Goal: Task Accomplishment & Management: Use online tool/utility

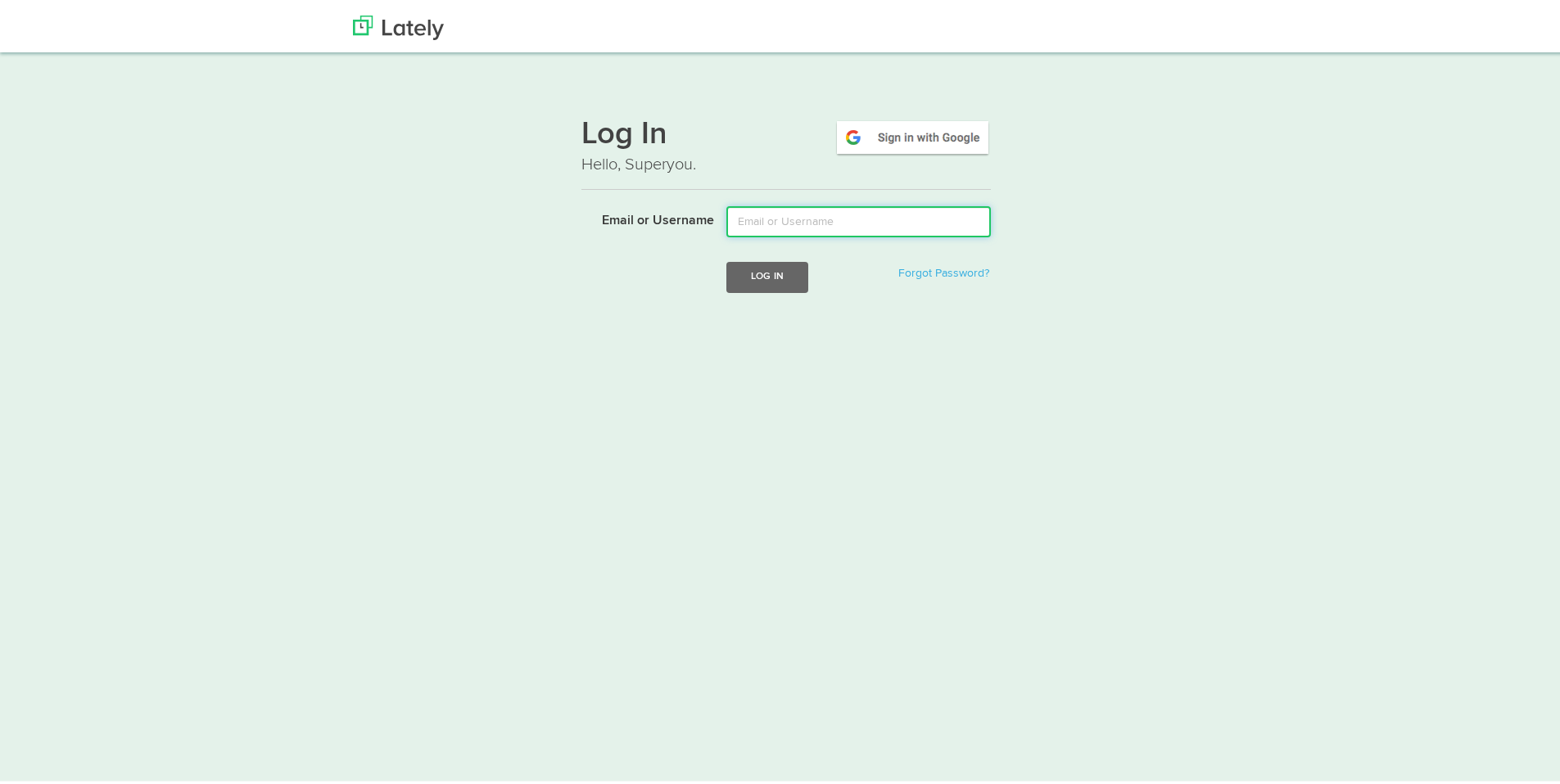
click at [744, 217] on input "Email or Username" at bounding box center [858, 218] width 264 height 31
type input "[EMAIL_ADDRESS][DOMAIN_NAME]"
click at [764, 278] on button "Log In" at bounding box center [767, 274] width 82 height 31
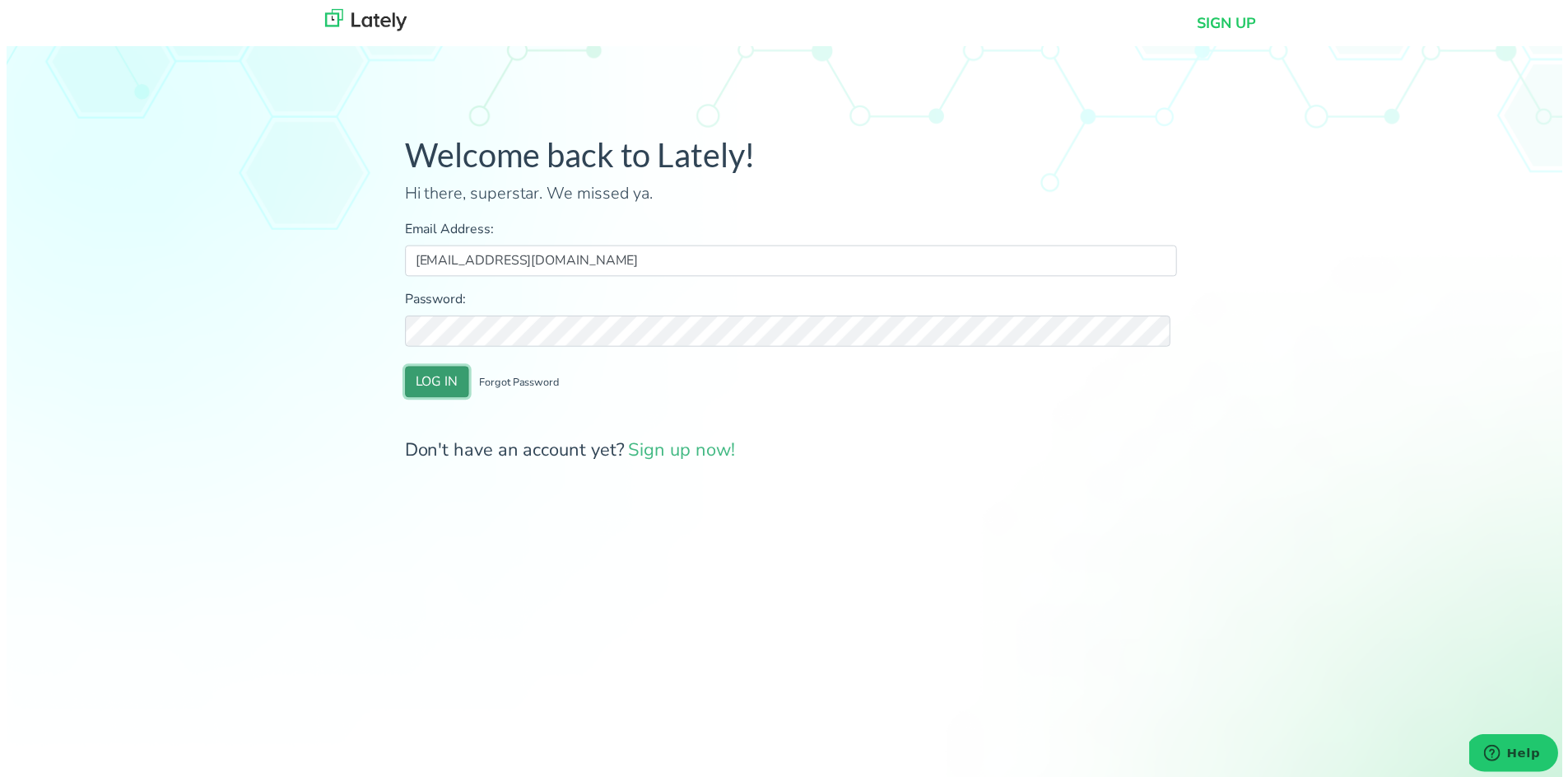
click at [433, 378] on button "LOG IN" at bounding box center [433, 385] width 64 height 32
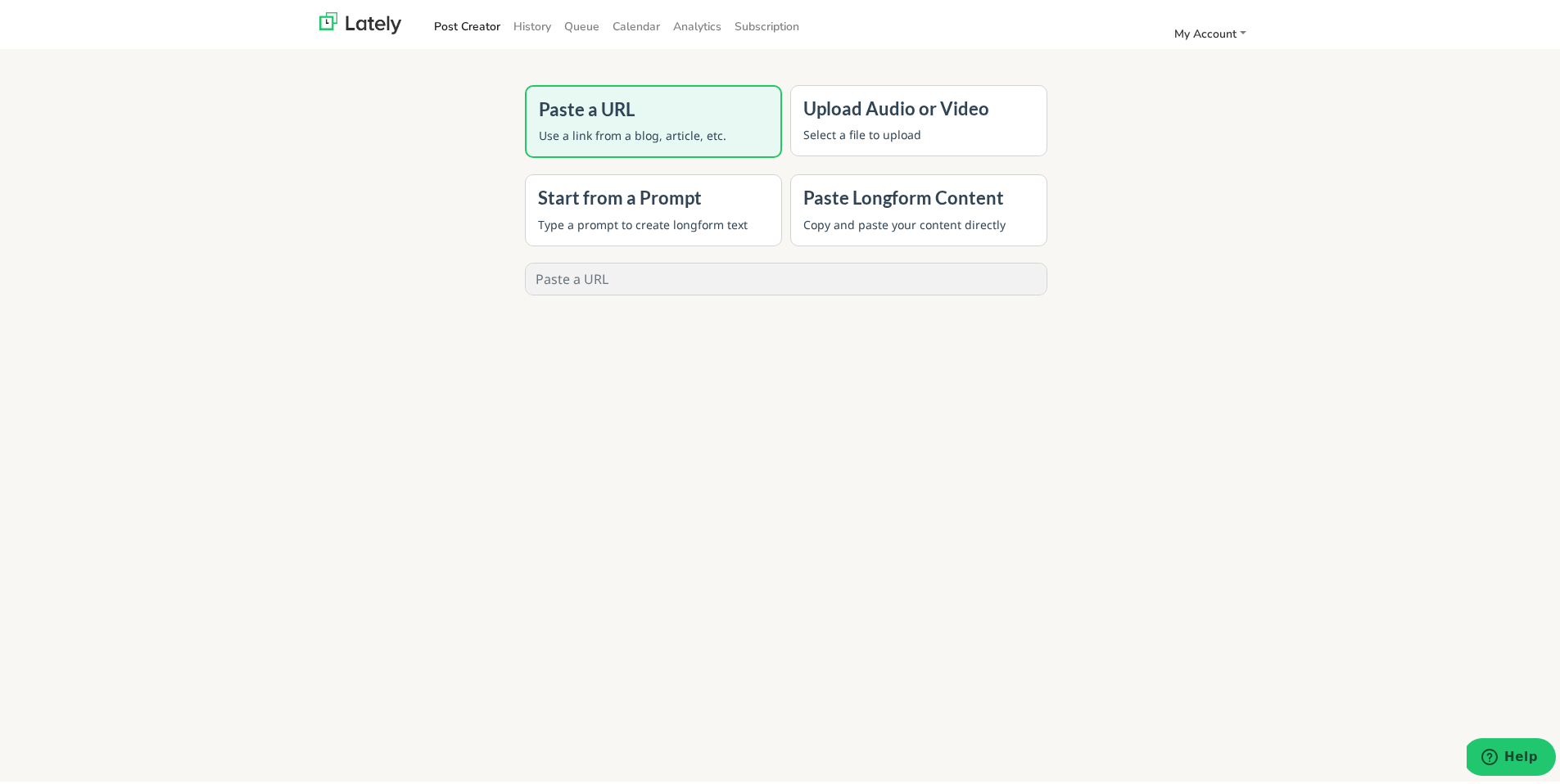
click at [914, 108] on h4 "Upload Audio or Video" at bounding box center [919, 106] width 231 height 21
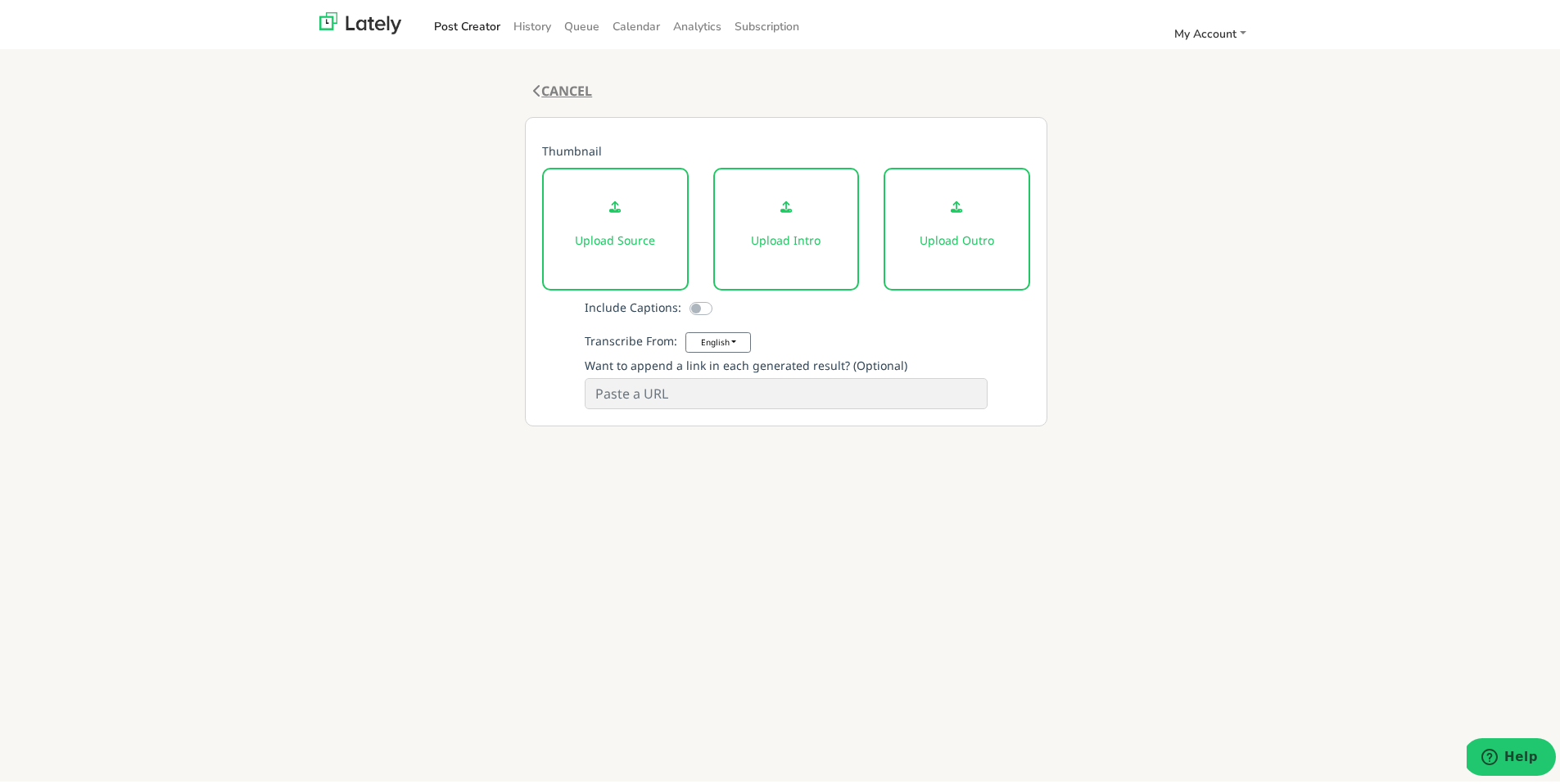
click at [533, 85] on icon at bounding box center [537, 88] width 9 height 13
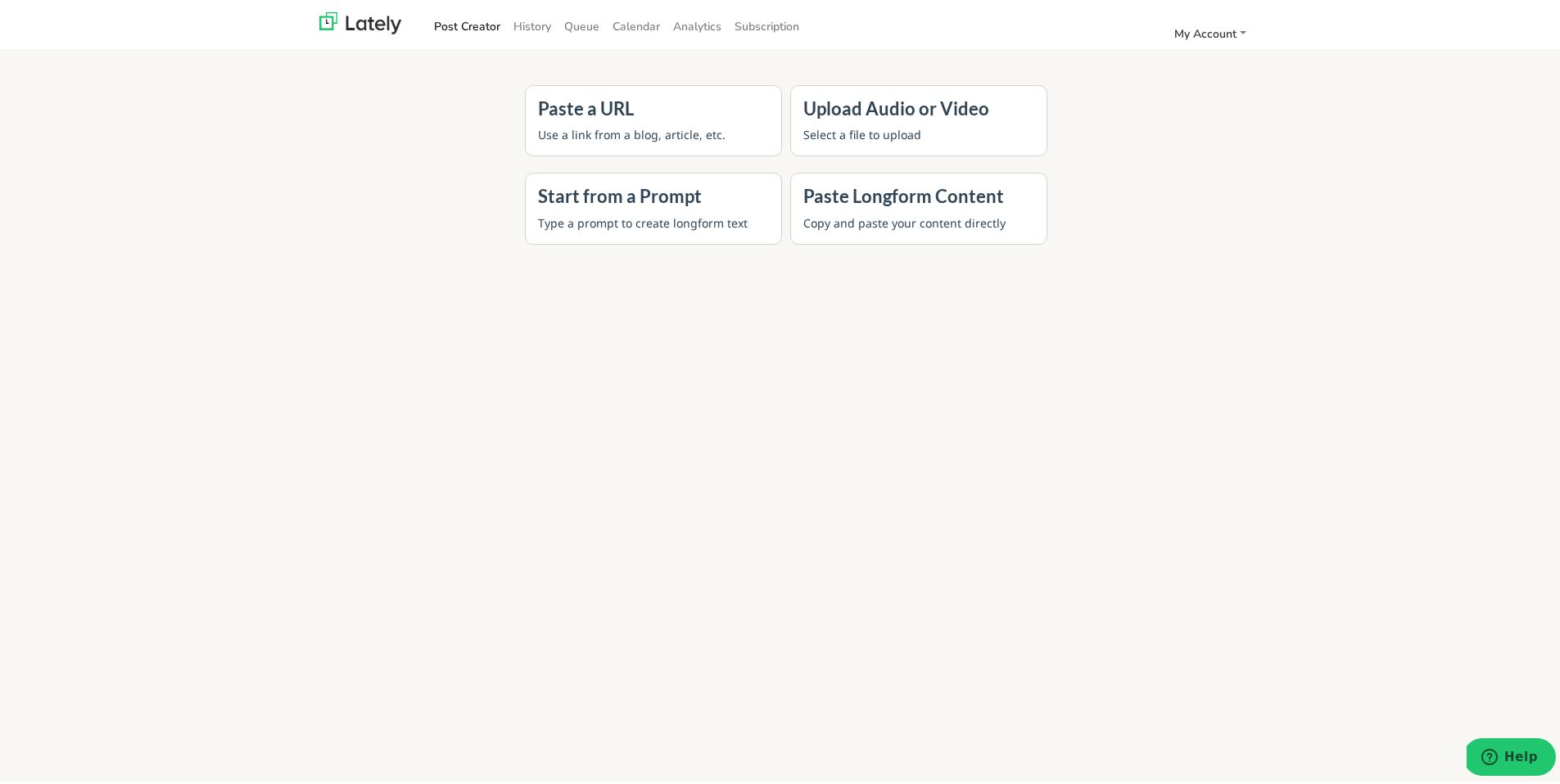
click at [607, 130] on p "Use a link from a blog, article, etc." at bounding box center [654, 132] width 231 height 17
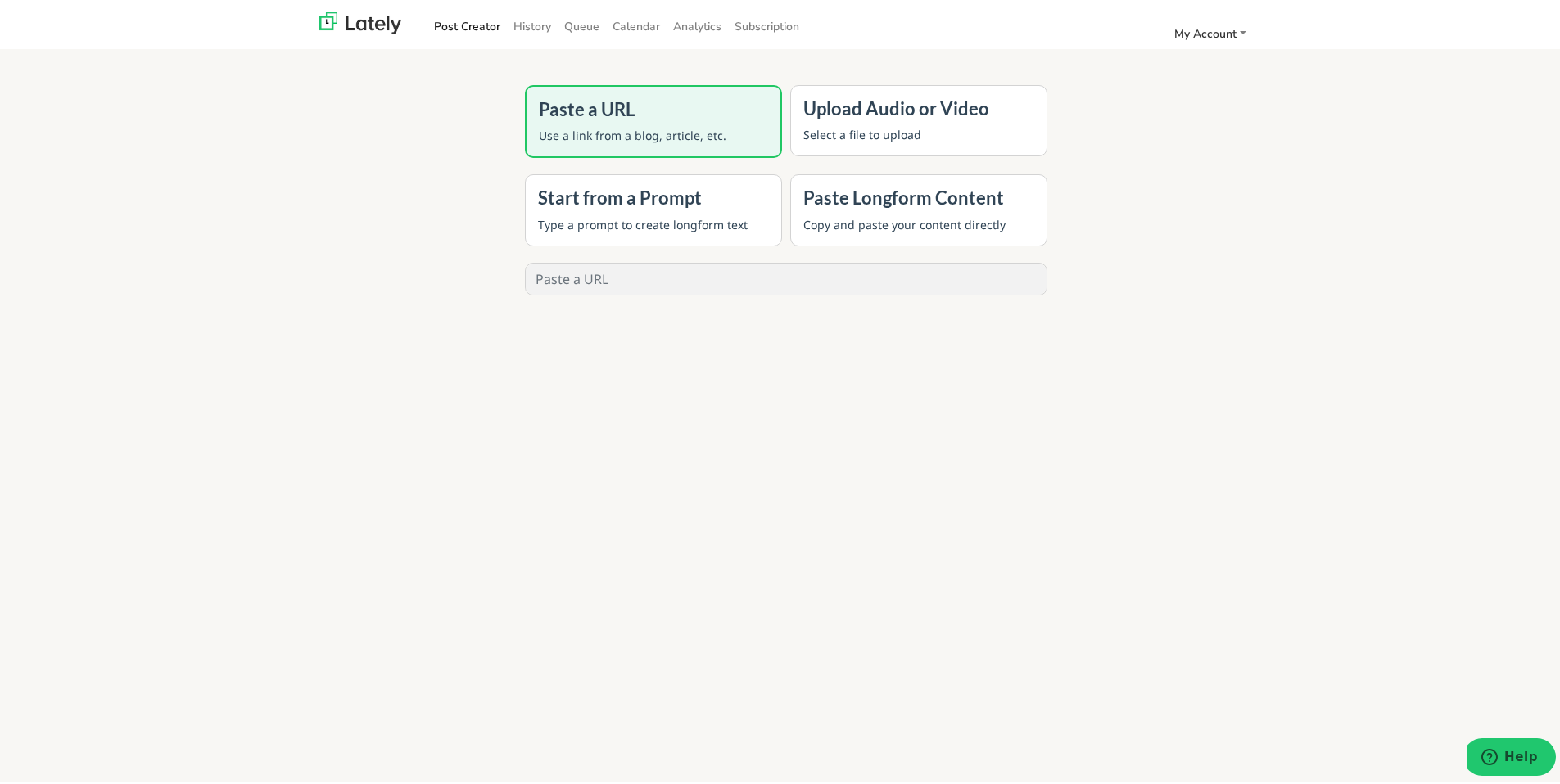
click at [893, 275] on input "text" at bounding box center [786, 276] width 521 height 31
paste input "[URL][DOMAIN_NAME]"
type input "[URL][DOMAIN_NAME]"
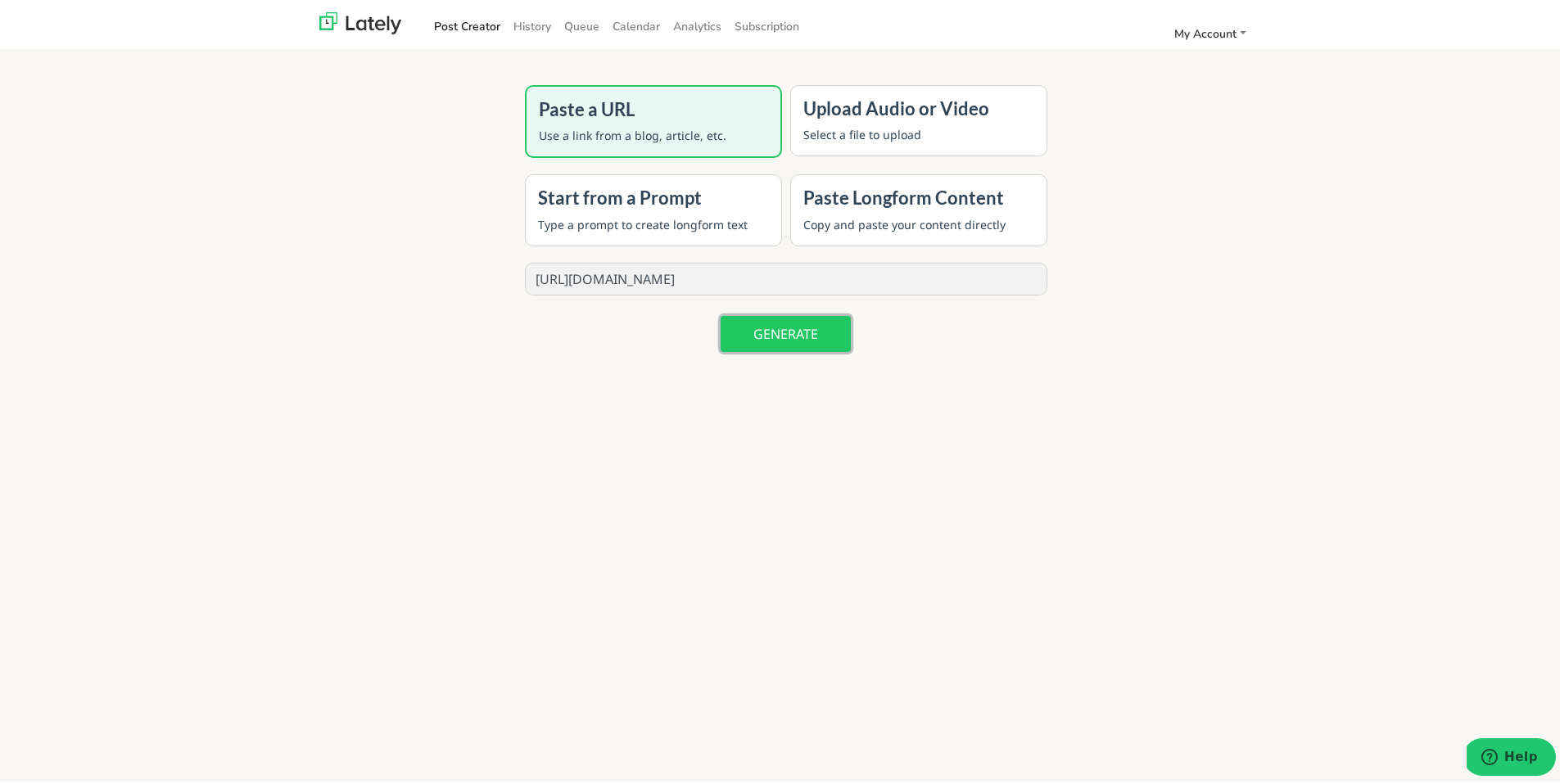
click at [823, 327] on button "GENERATE" at bounding box center [785, 331] width 130 height 36
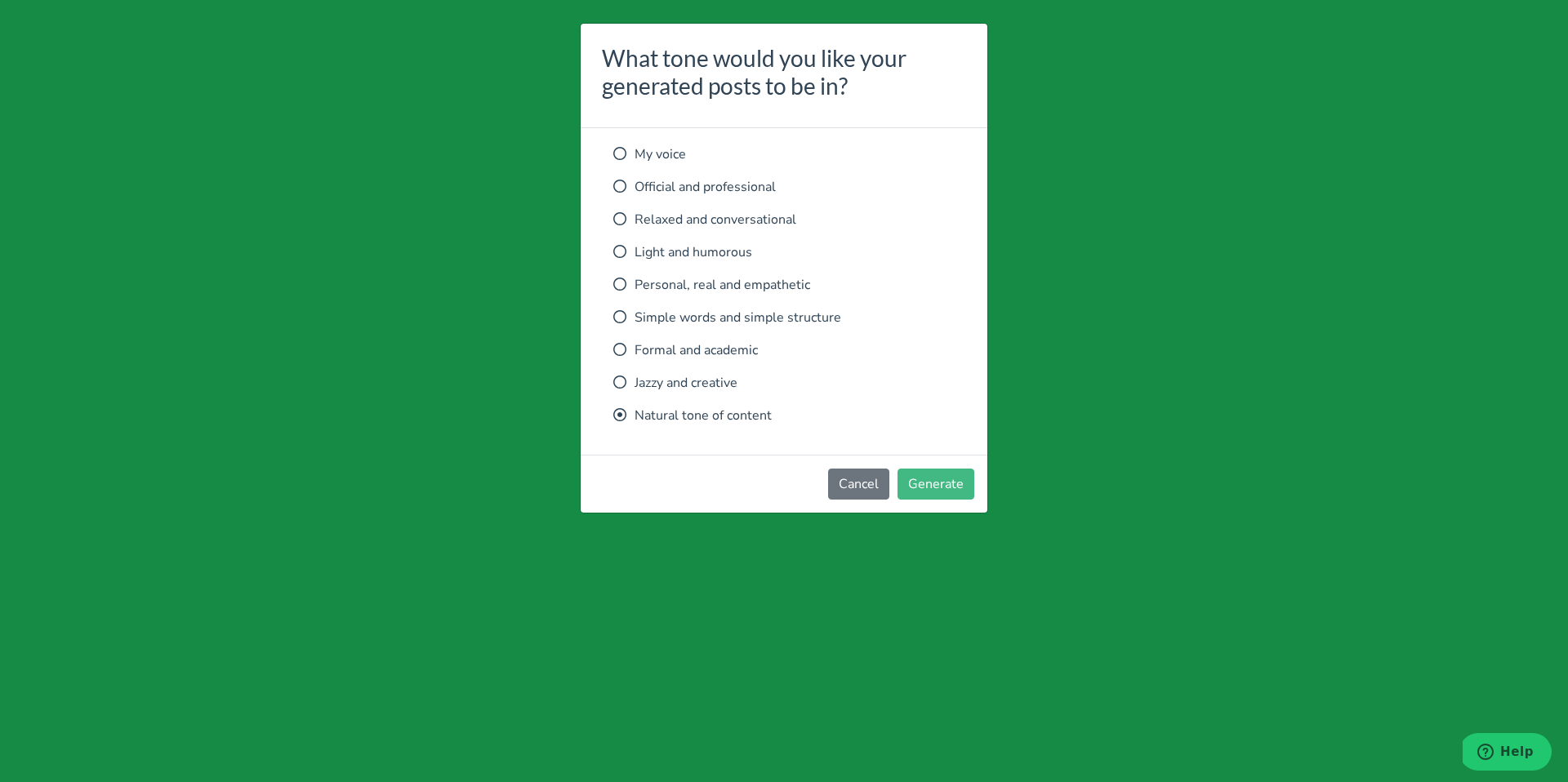
click at [617, 284] on icon at bounding box center [620, 284] width 13 height 13
click at [951, 489] on button "Generate" at bounding box center [935, 484] width 77 height 31
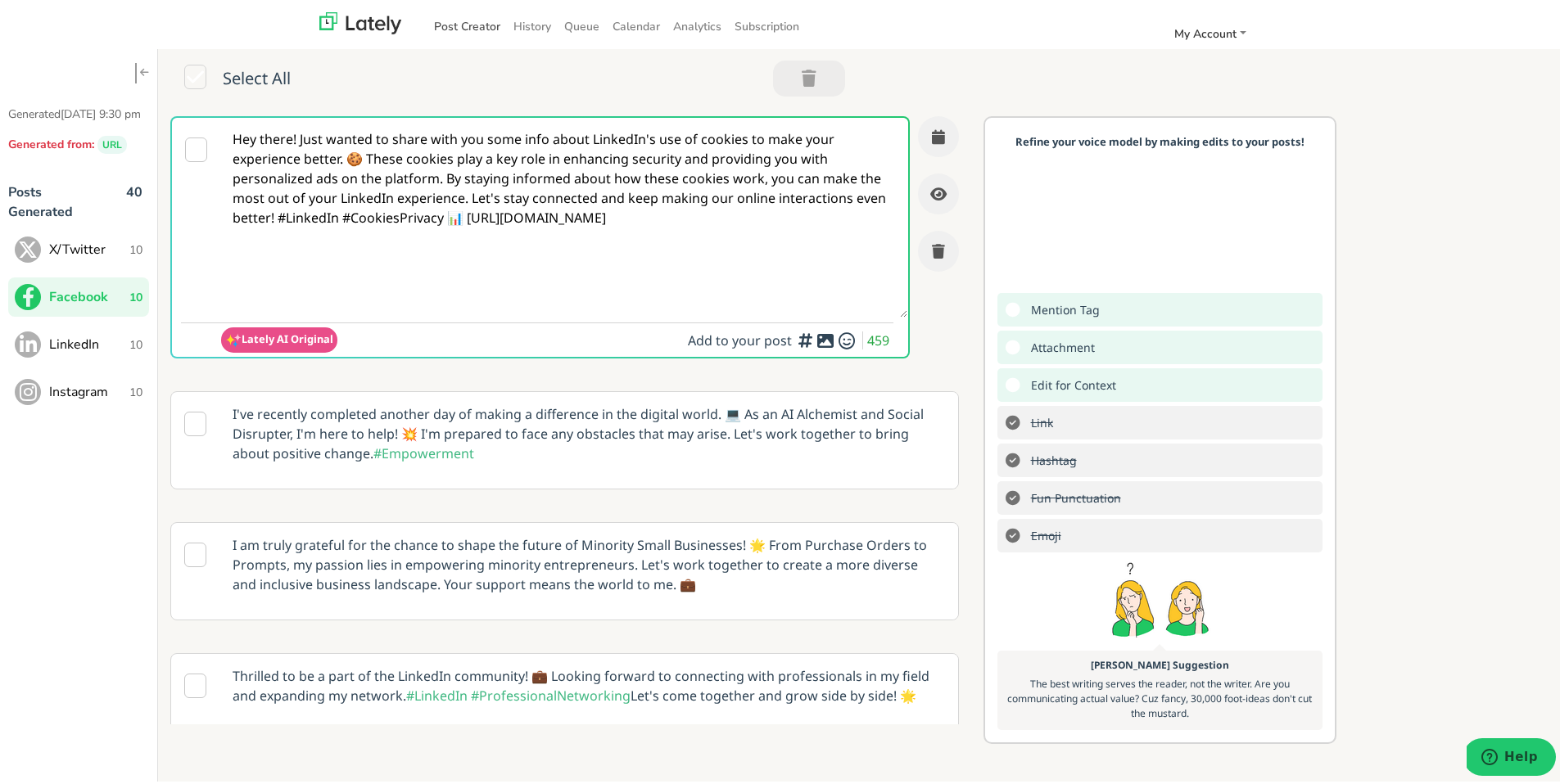
click at [453, 27] on link "Post Creator" at bounding box center [467, 23] width 79 height 27
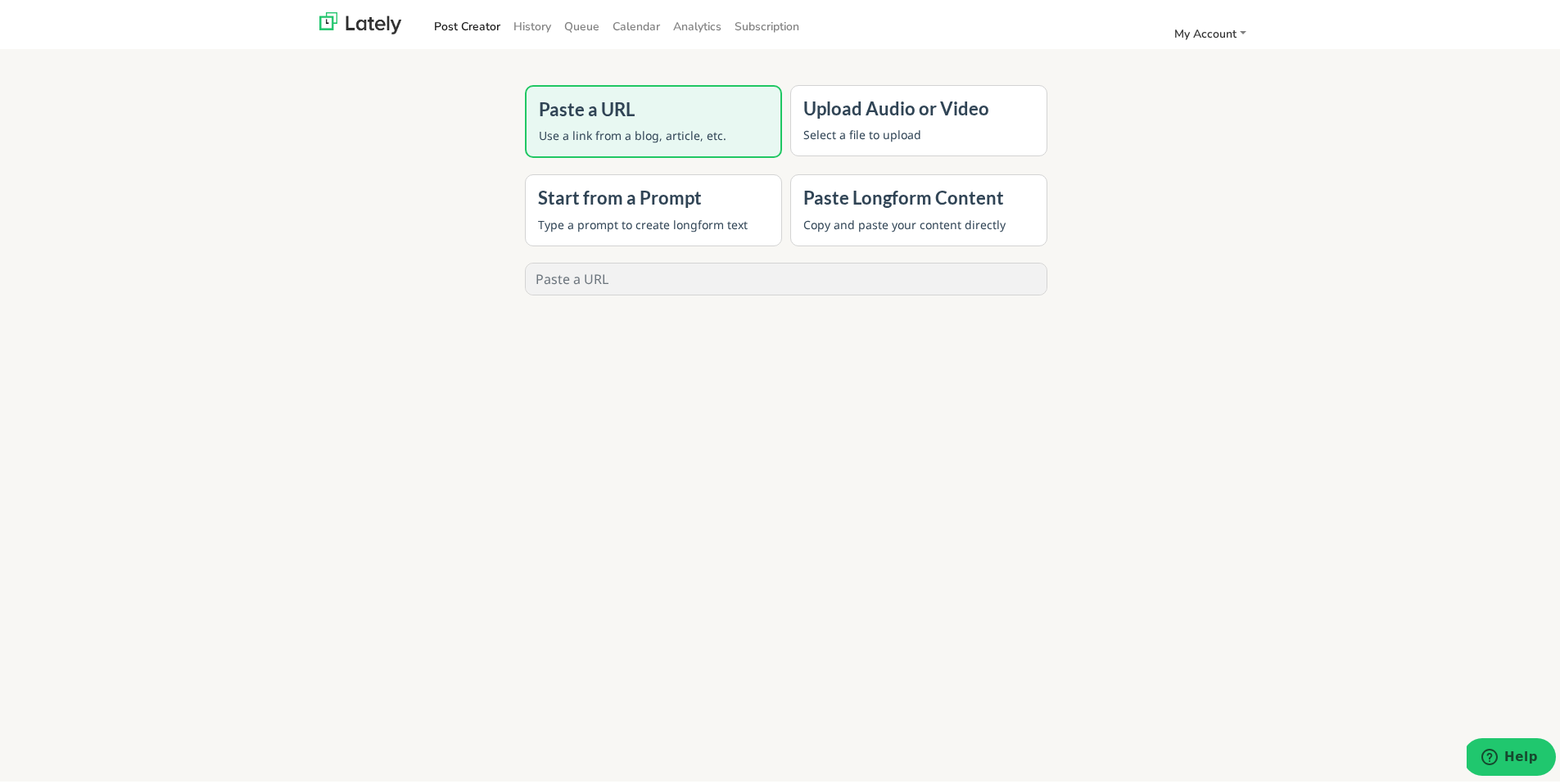
click at [814, 217] on p "Copy and paste your content directly" at bounding box center [919, 221] width 231 height 17
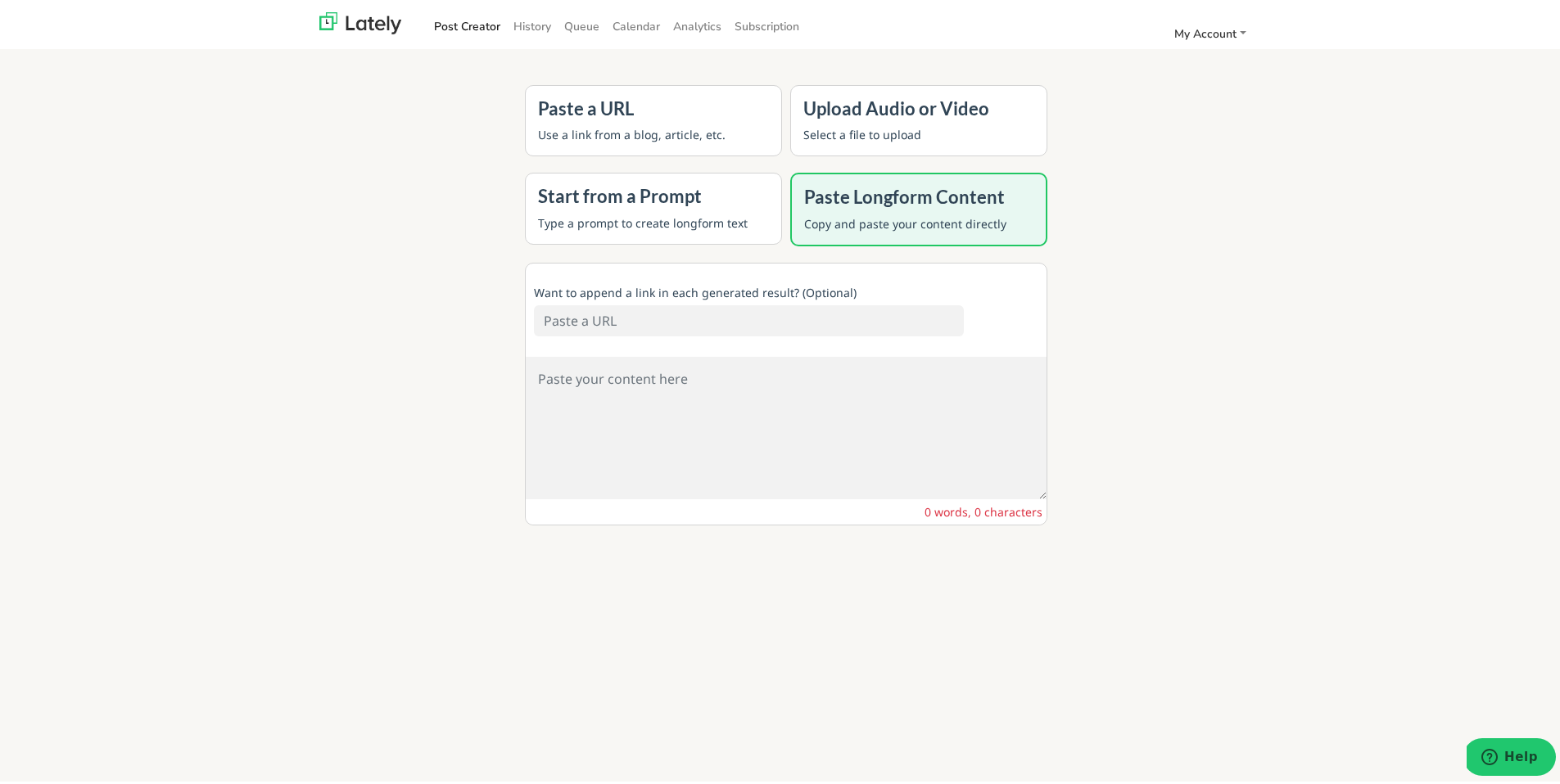
click at [575, 379] on textarea at bounding box center [786, 424] width 521 height 142
click at [568, 379] on textarea at bounding box center [786, 424] width 521 height 142
paste textarea "Yo, listen up! If you're tryna get in on the government procurement game in you…"
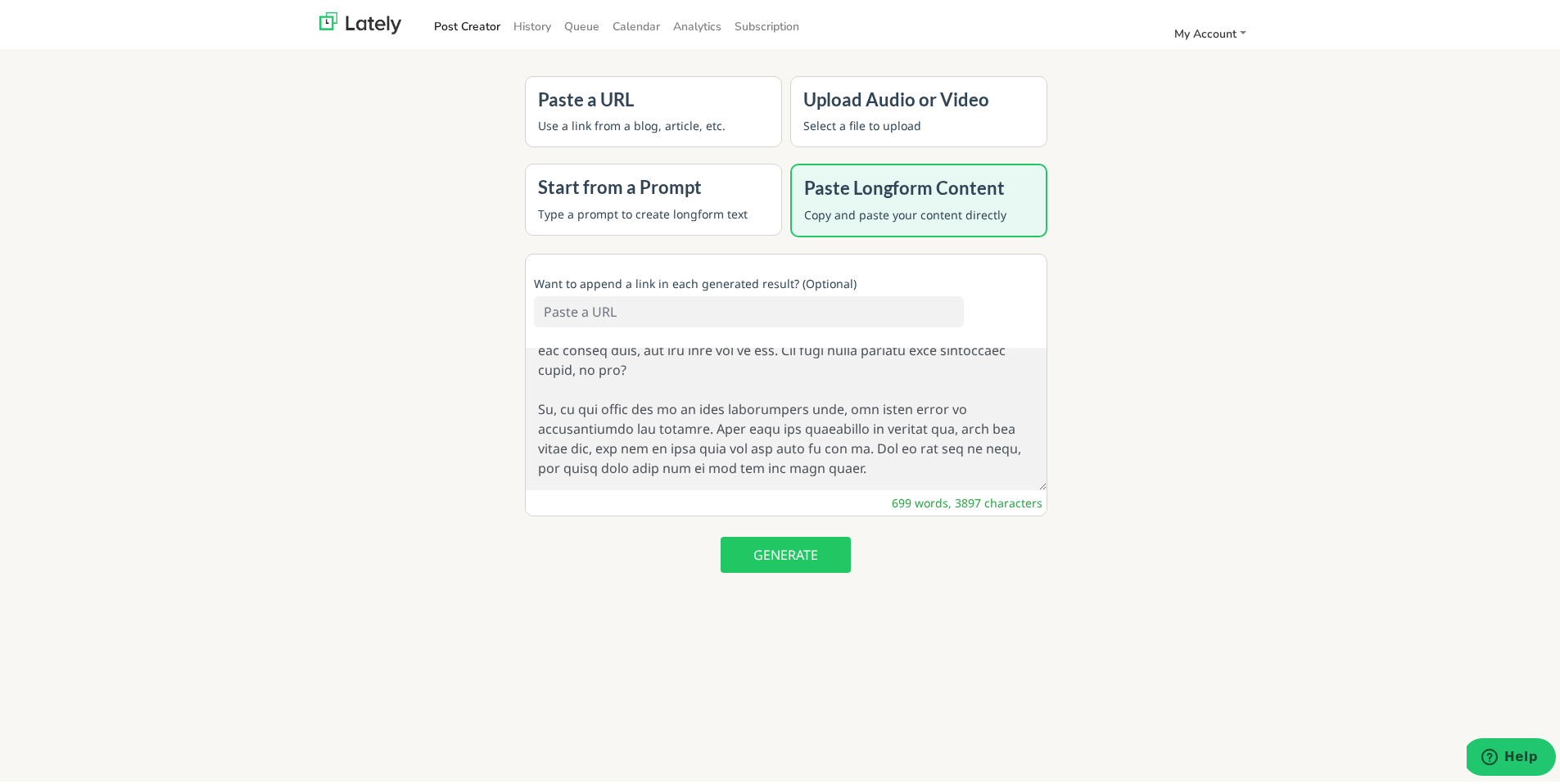
scroll to position [12, 0]
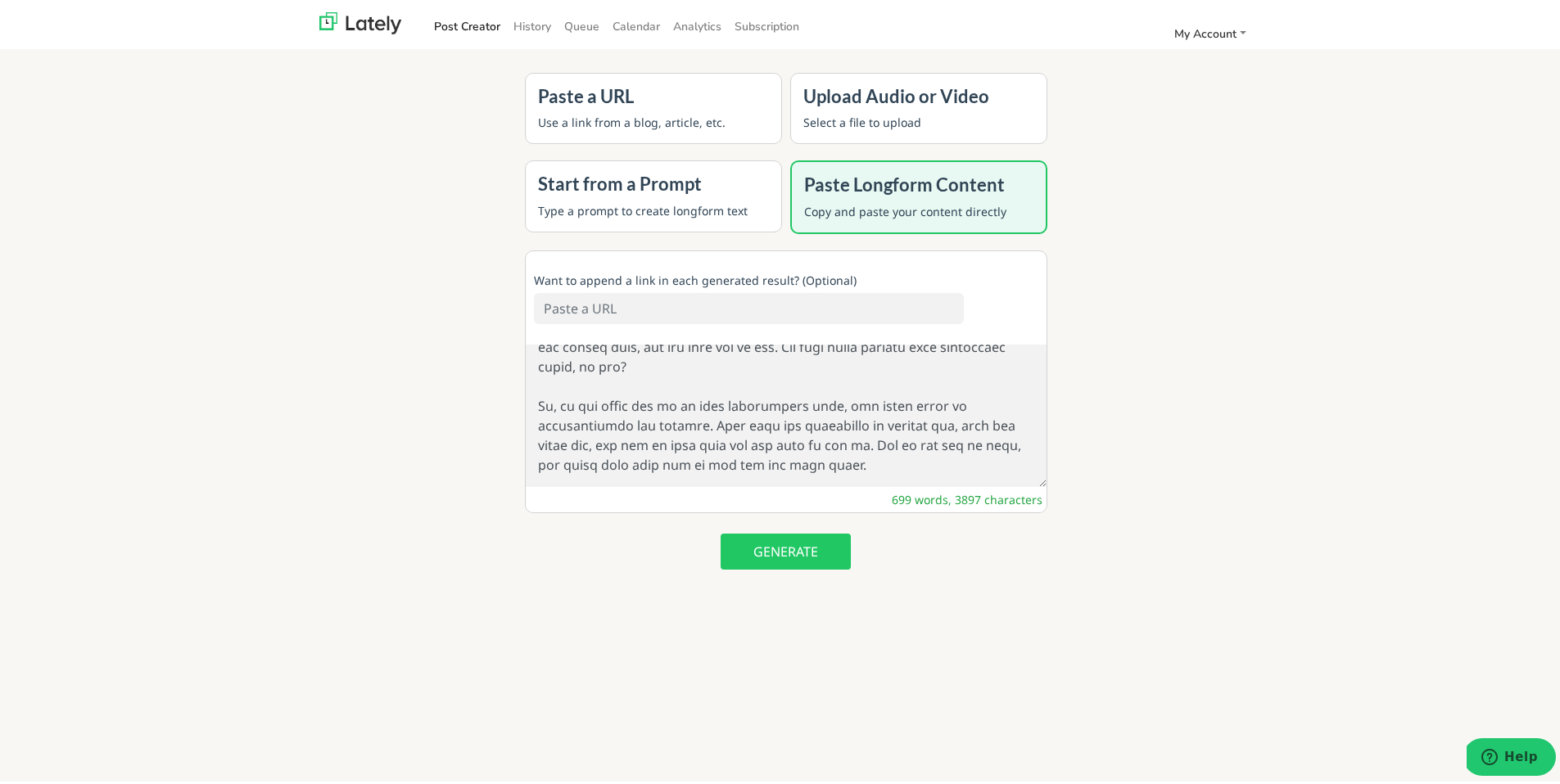
type textarea "Yo, listen up! If you're tryna get in on the government procurement game in you…"
click at [780, 549] on button "GENERATE" at bounding box center [785, 548] width 130 height 36
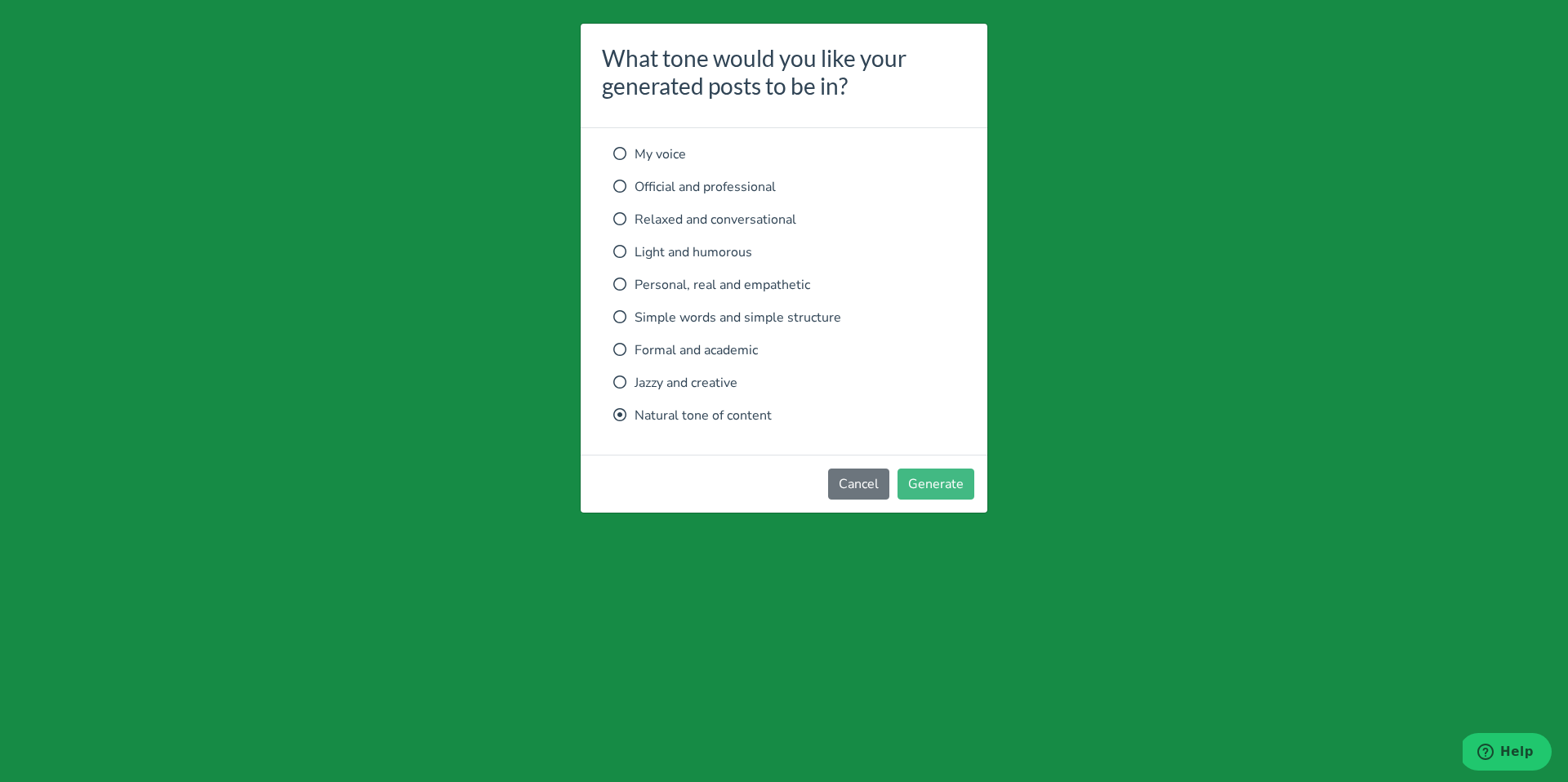
click at [618, 254] on icon at bounding box center [620, 252] width 13 height 13
click at [948, 489] on button "Generate" at bounding box center [935, 484] width 77 height 31
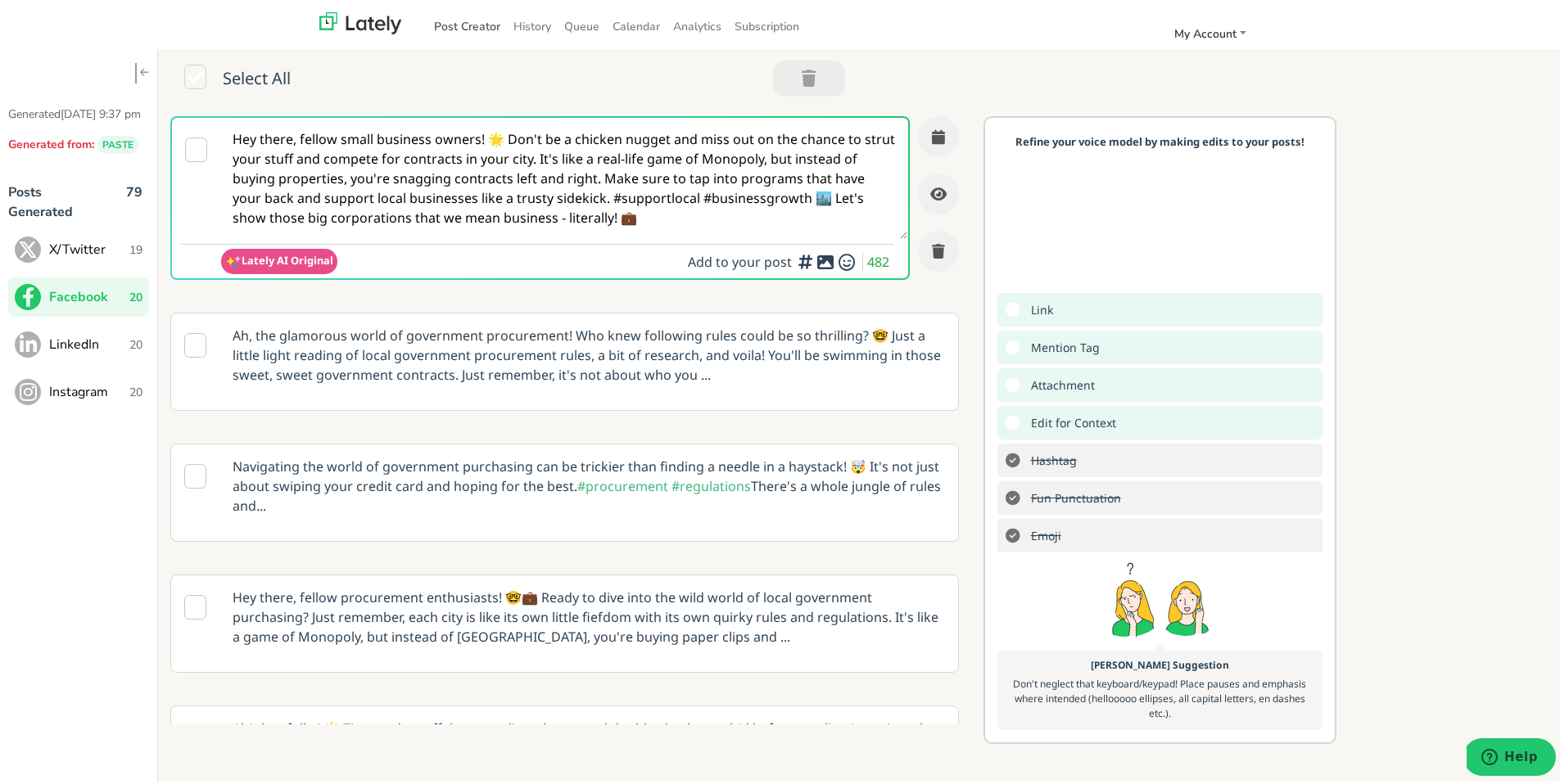
click at [468, 26] on link "Post Creator" at bounding box center [467, 23] width 79 height 27
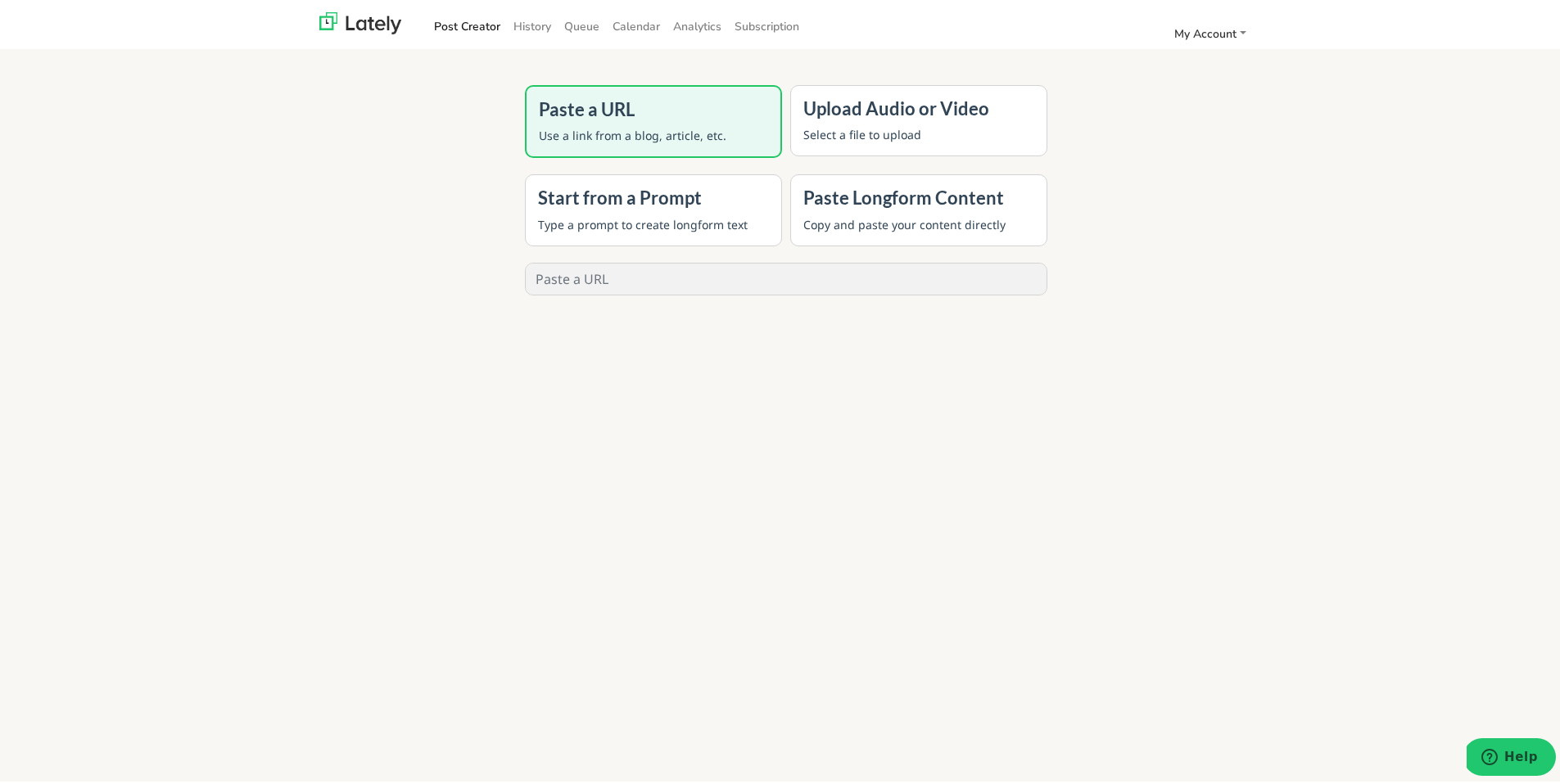
click at [860, 221] on p "Copy and paste your content directly" at bounding box center [919, 221] width 231 height 17
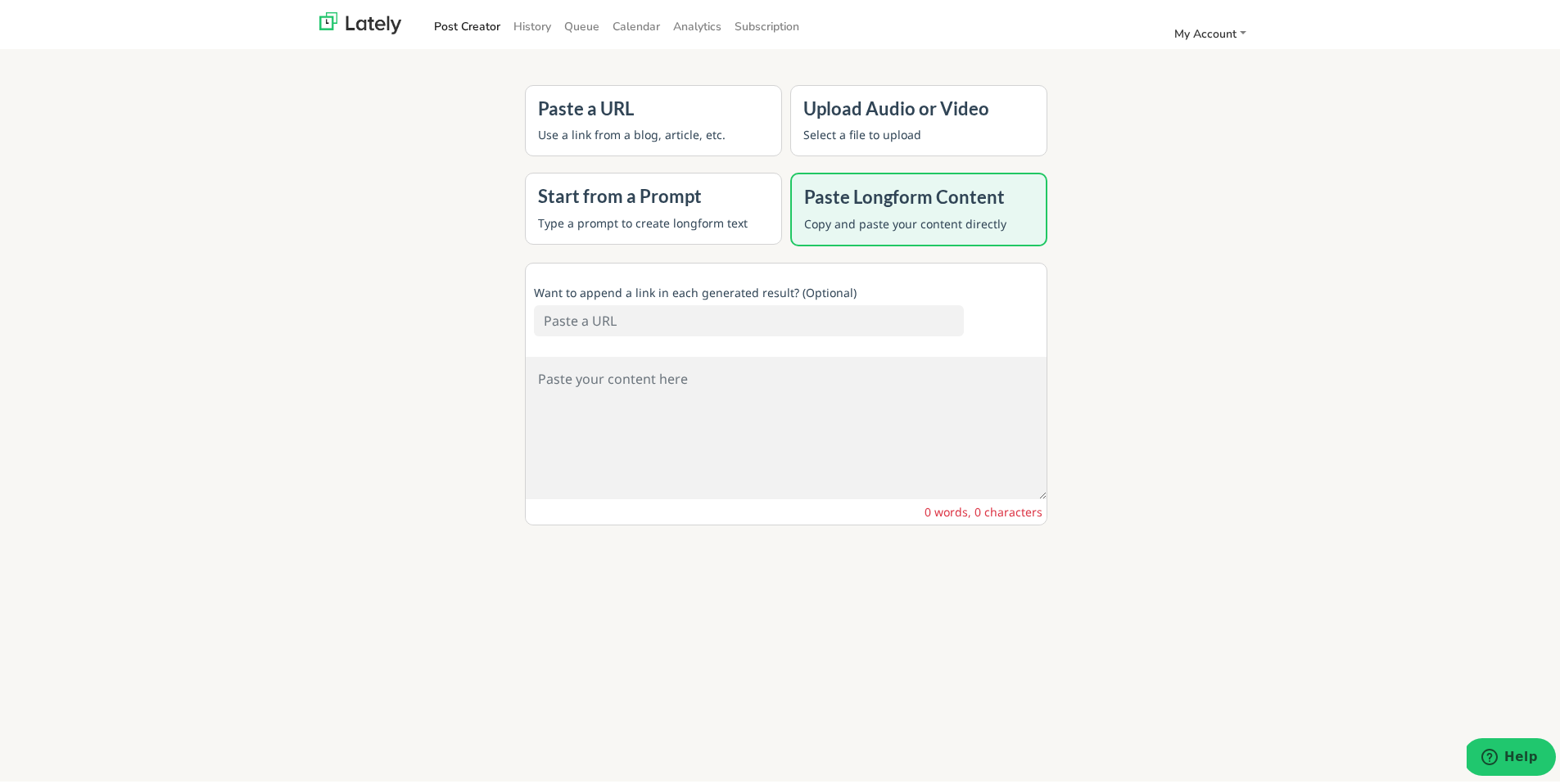
paste textarea "Yo, listen up! If you're tryna get in on the government procurement game in you…"
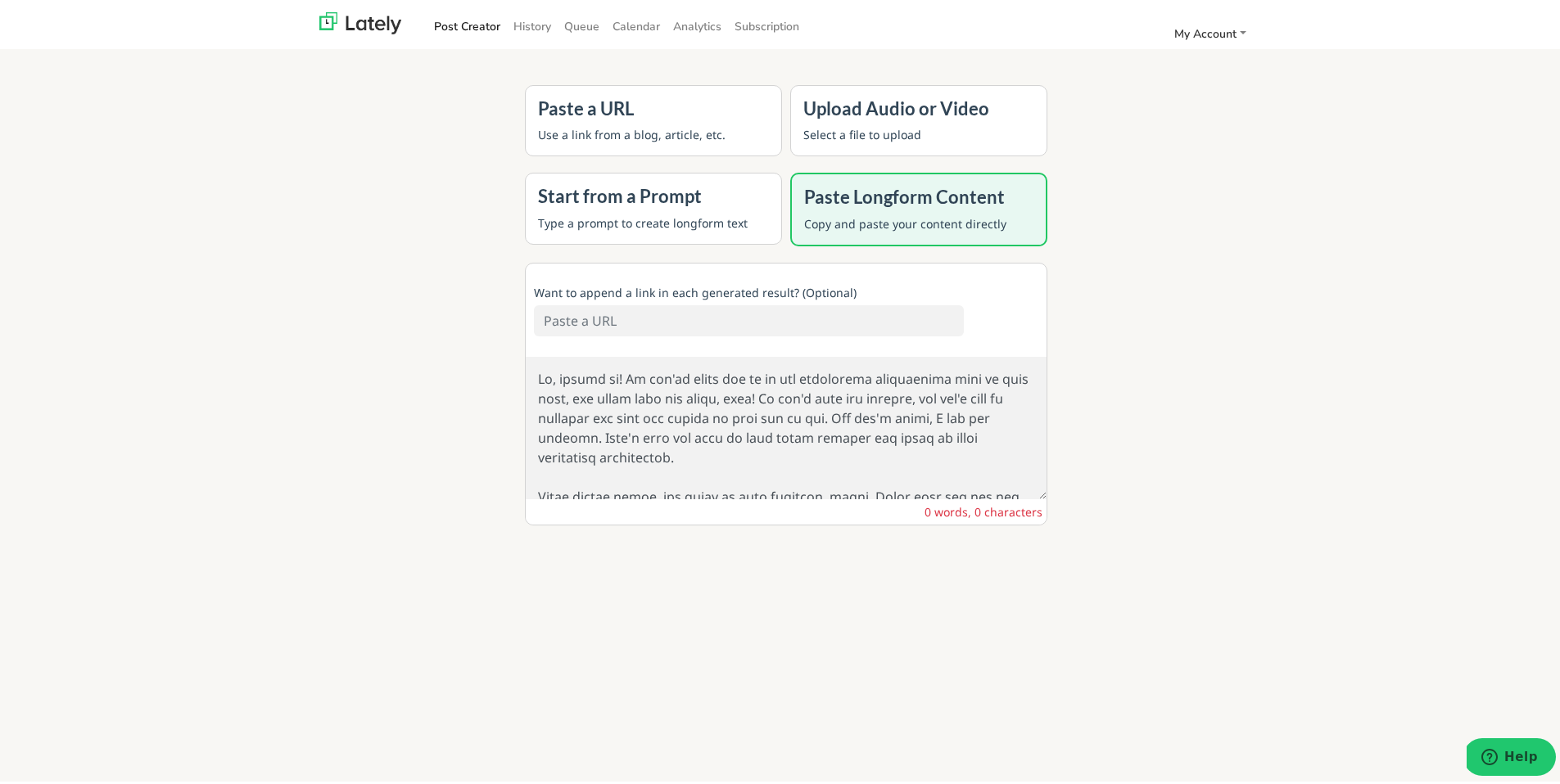
scroll to position [1206, 0]
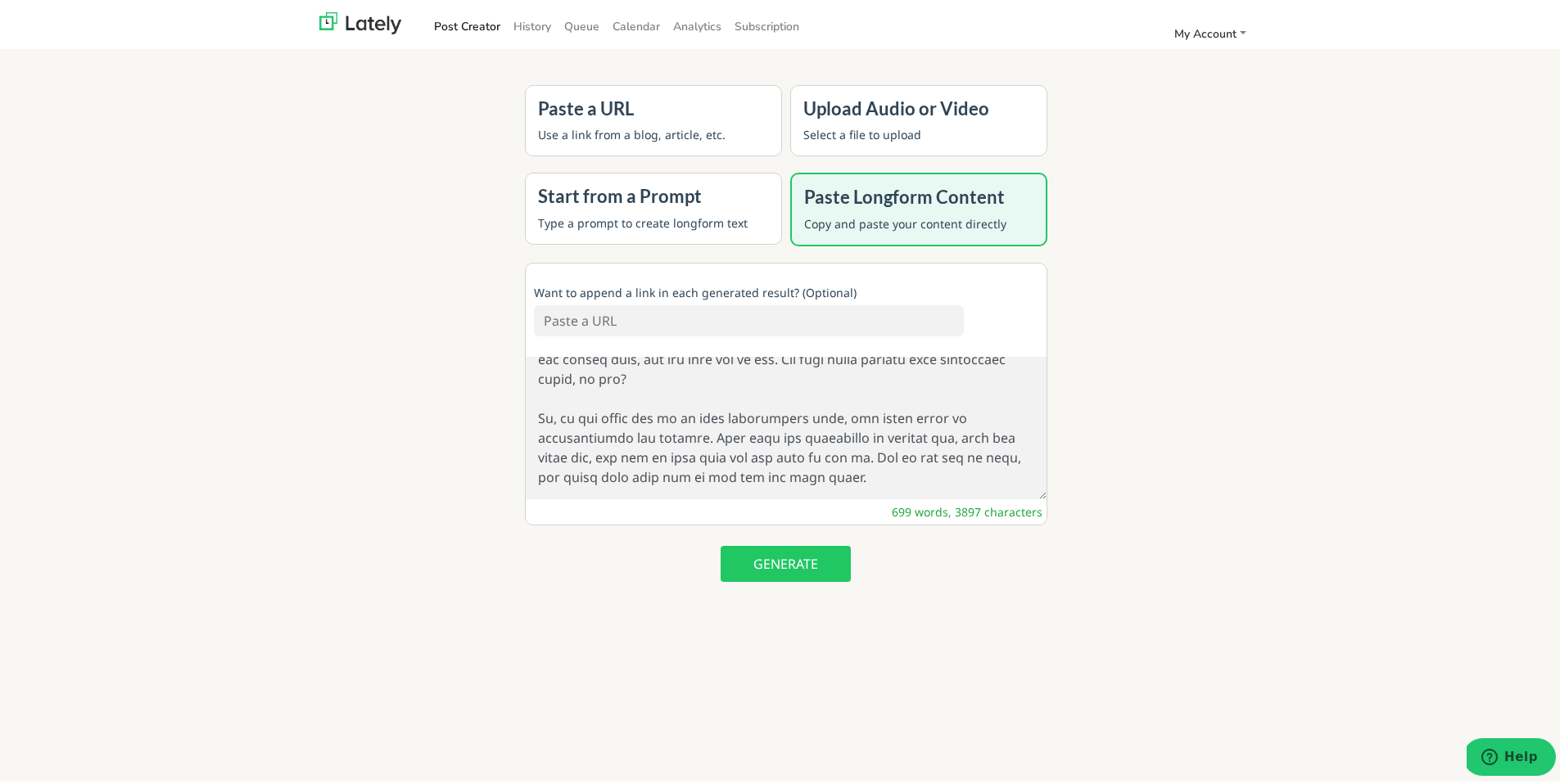
type textarea "Yo, listen up! If you're tryna get in on the government procurement game in you…"
click at [777, 562] on button "GENERATE" at bounding box center [785, 561] width 130 height 36
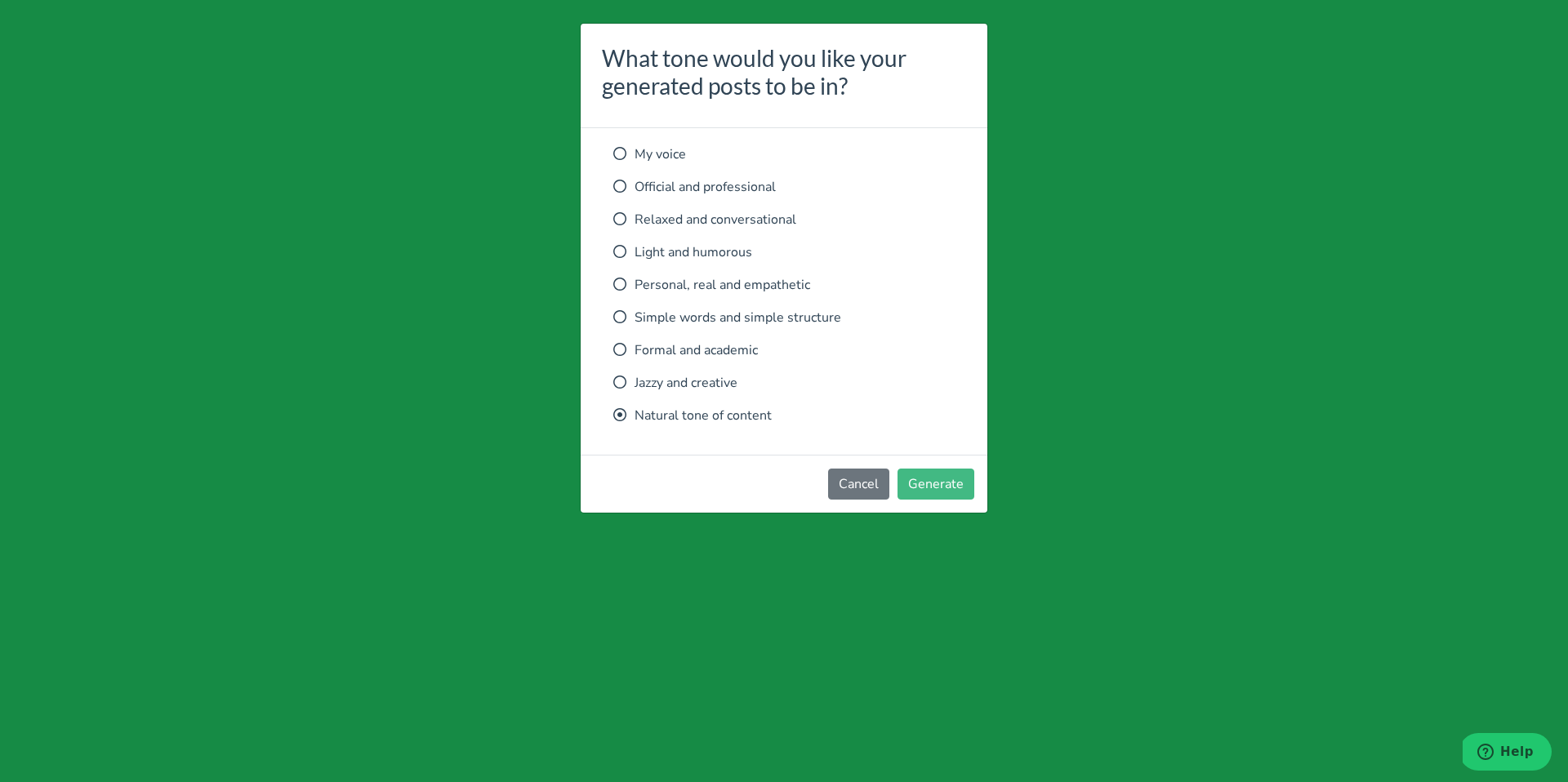
click at [619, 283] on icon at bounding box center [620, 284] width 13 height 13
click at [931, 488] on button "Generate" at bounding box center [935, 484] width 77 height 31
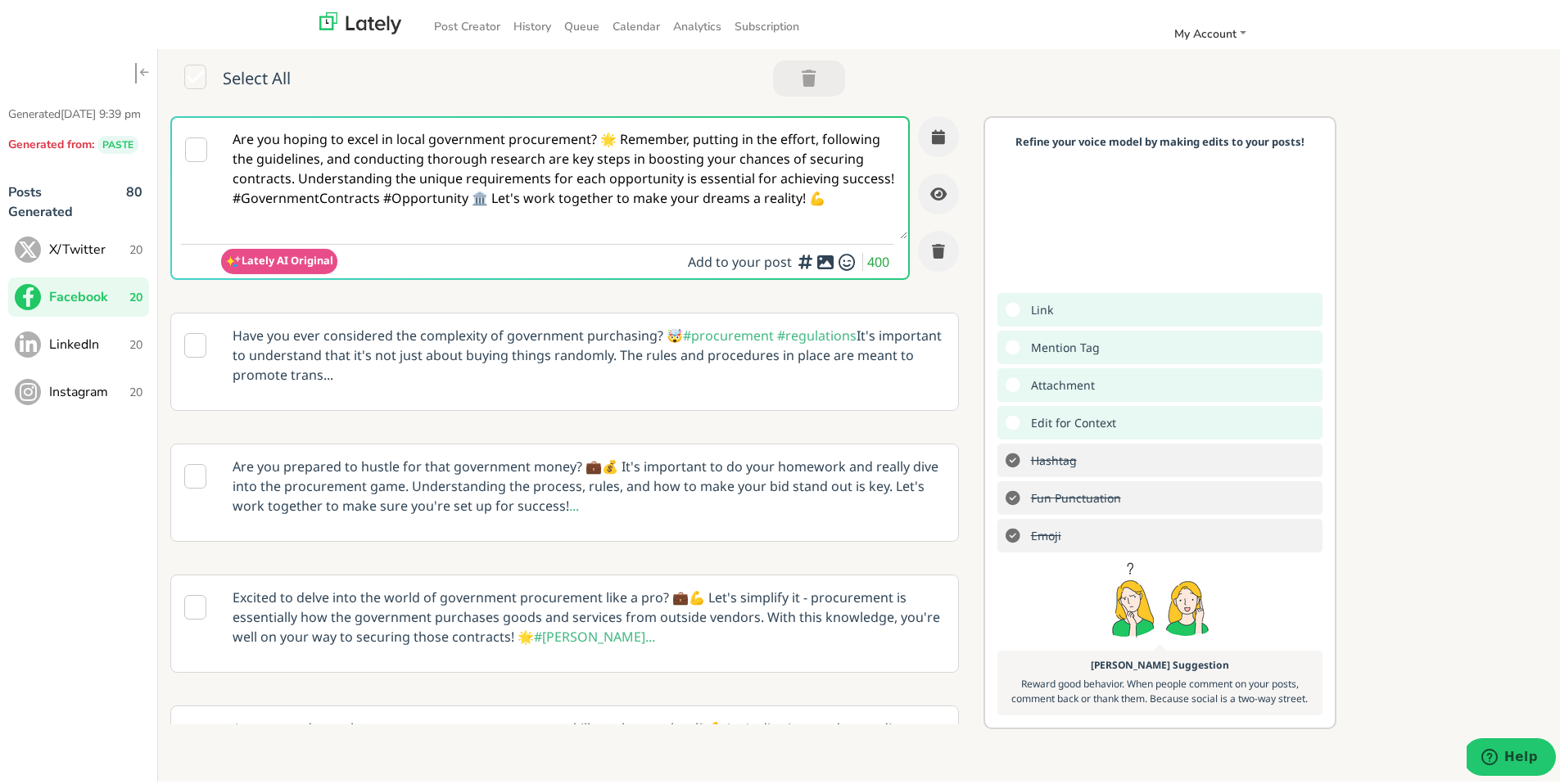
drag, startPoint x: 231, startPoint y: 134, endPoint x: 590, endPoint y: 279, distance: 387.2
click at [590, 279] on div "Are you hoping to excel in local government procurement? 🌟 Remember, putting in…" at bounding box center [565, 202] width 788 height 180
